Goal: Find specific page/section: Locate a particular part of the current website

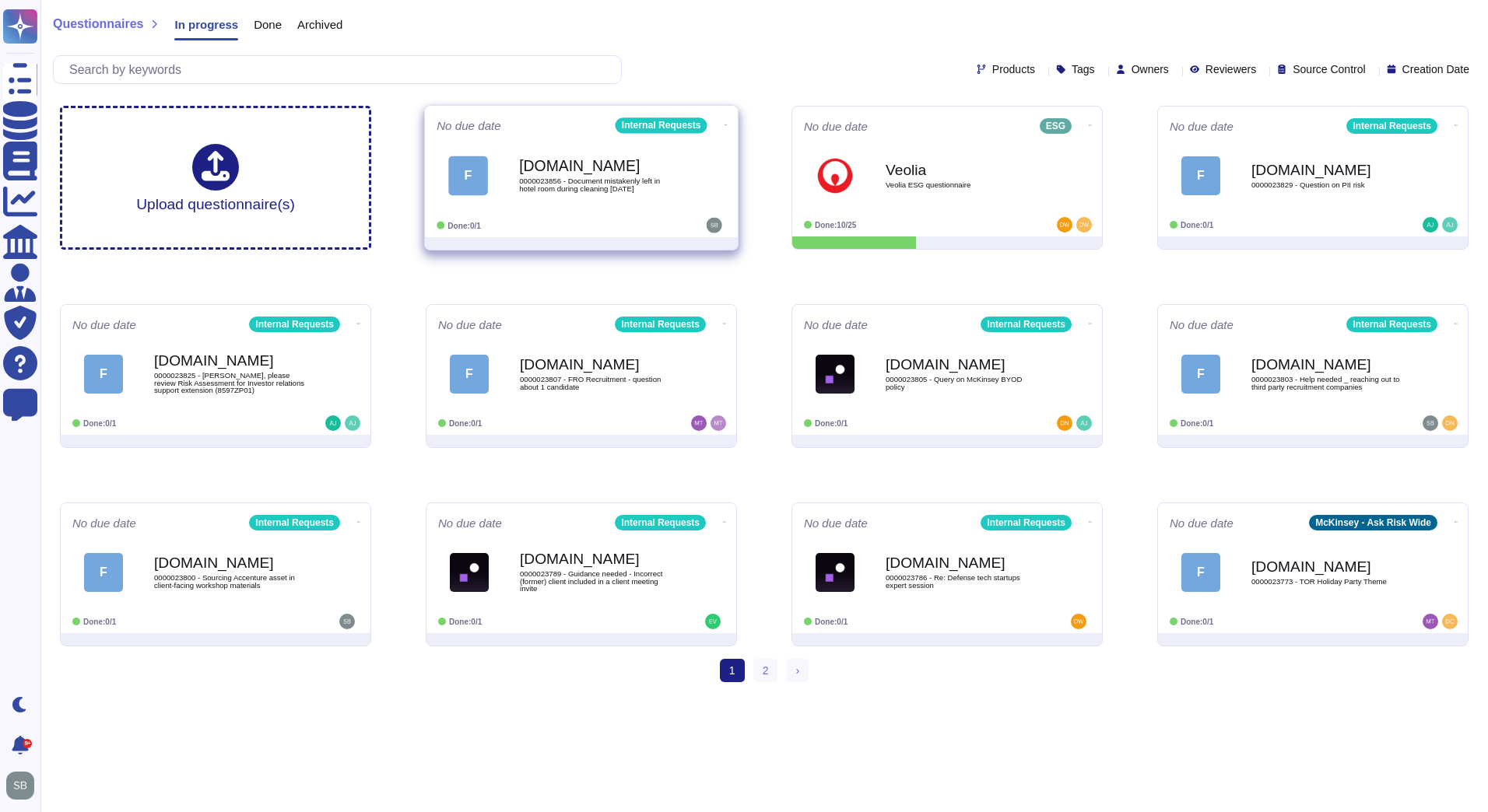
click at [583, 177] on span "0000023856 - Document mistakenly left in hotel room during cleaning [DATE]" at bounding box center [598, 185] width 157 height 15
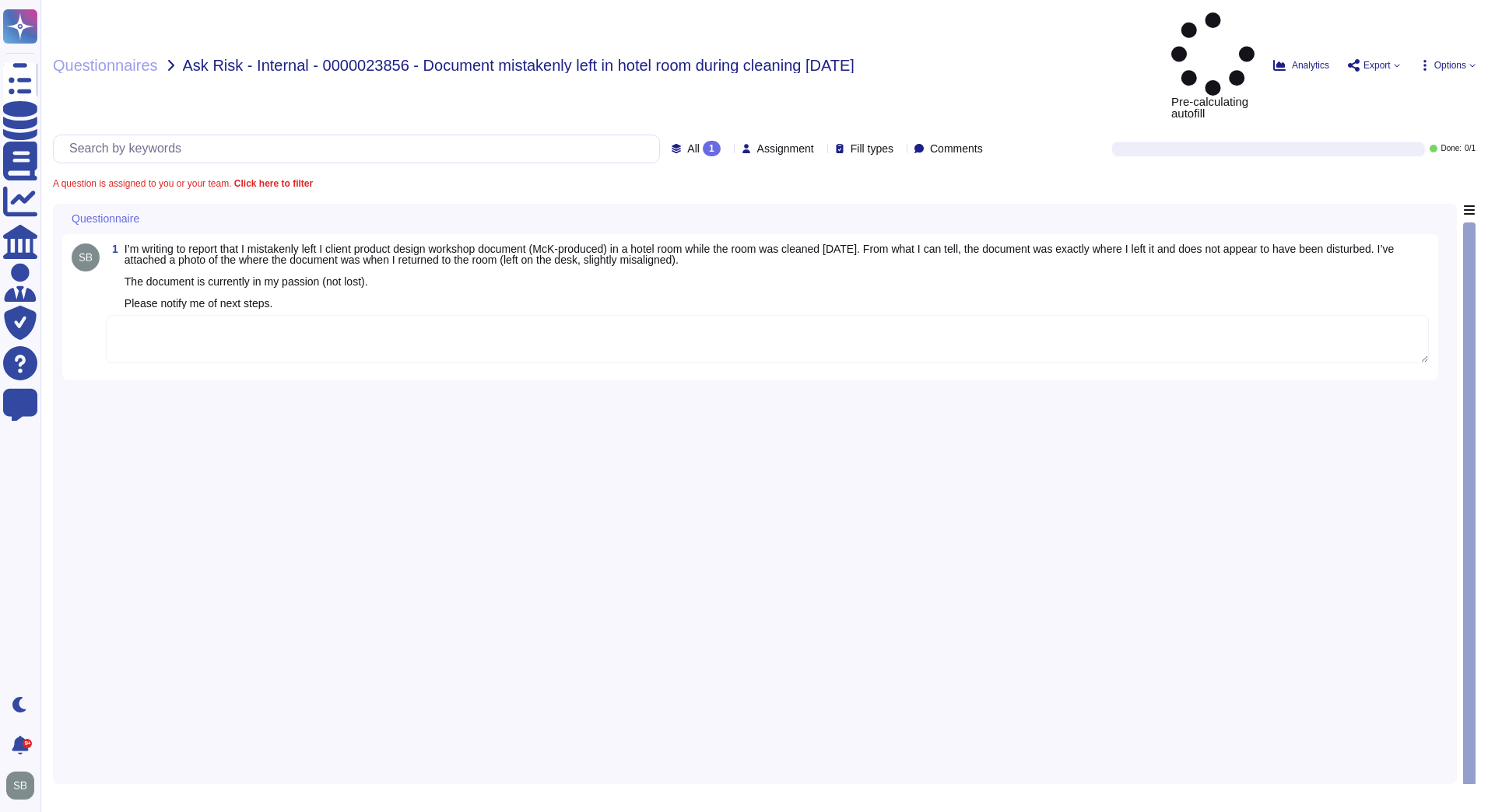
click at [508, 398] on div "1 I’m writing to report that I mistakenly left I client product design workshop…" at bounding box center [755, 489] width 1386 height 572
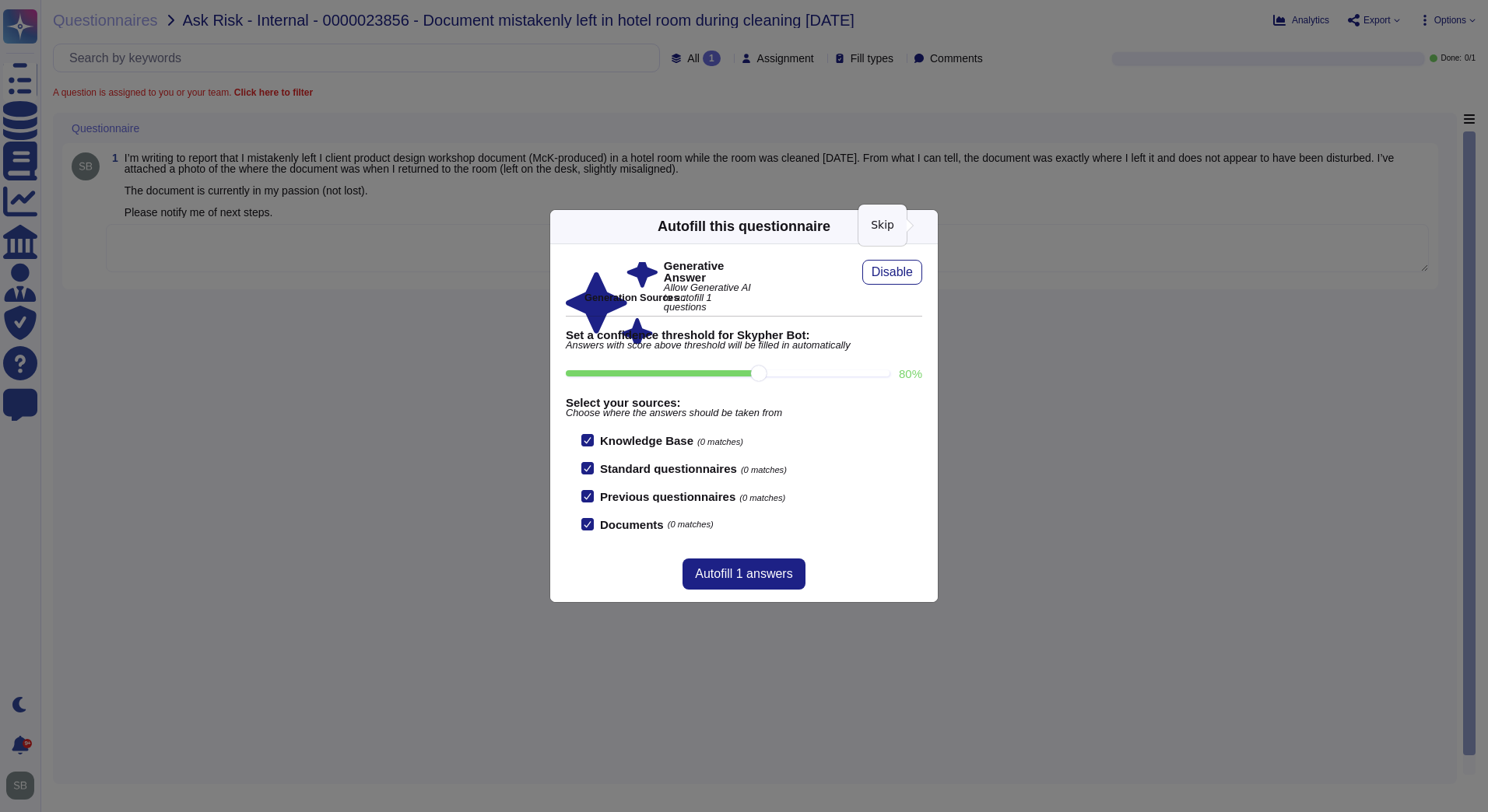
click at [928, 276] on icon at bounding box center [1077, 425] width 299 height 299
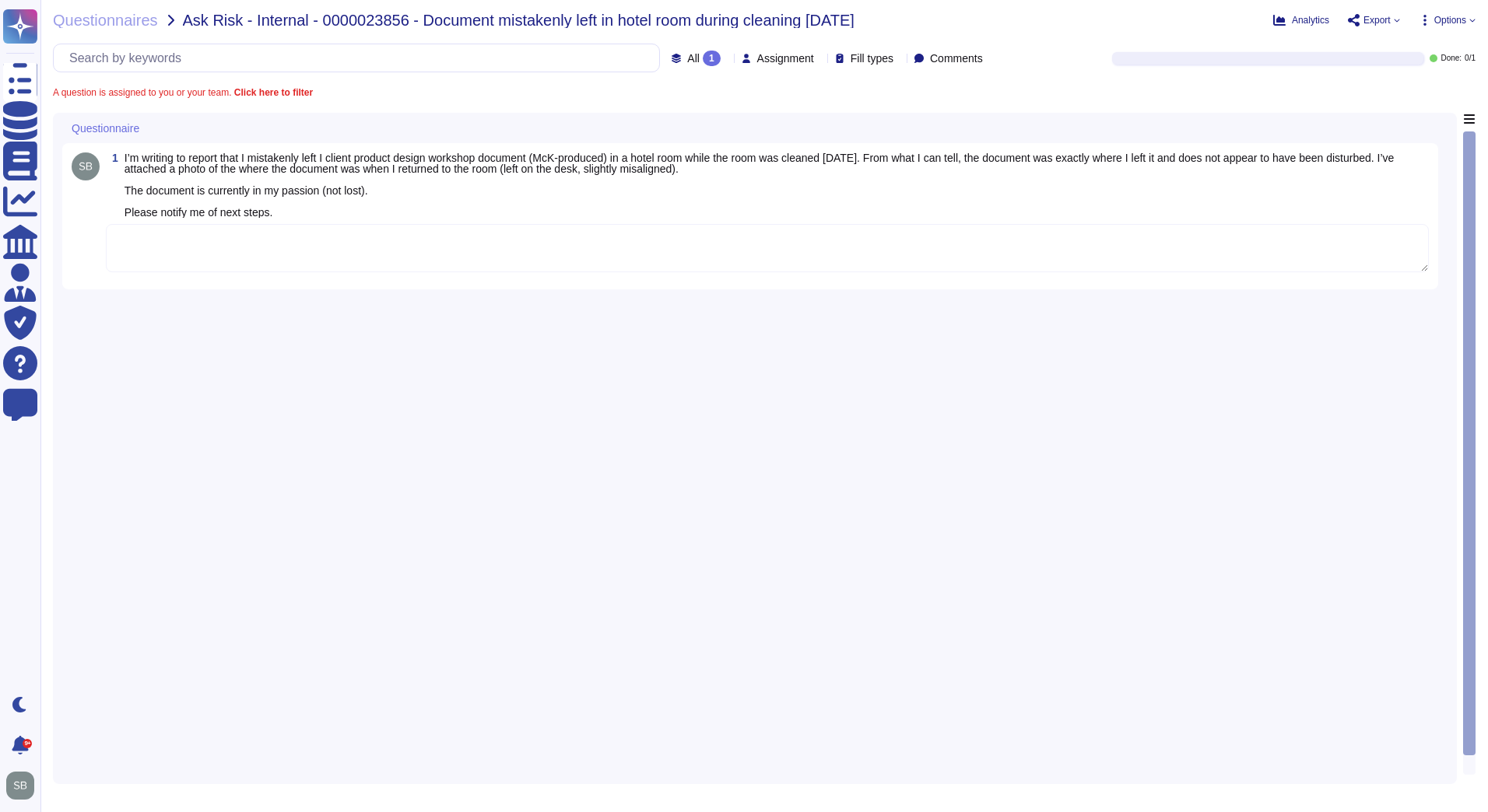
click at [554, 318] on div "1 I’m writing to report that I mistakenly left I client product design workshop…" at bounding box center [755, 443] width 1386 height 662
